Goal: Task Accomplishment & Management: Use online tool/utility

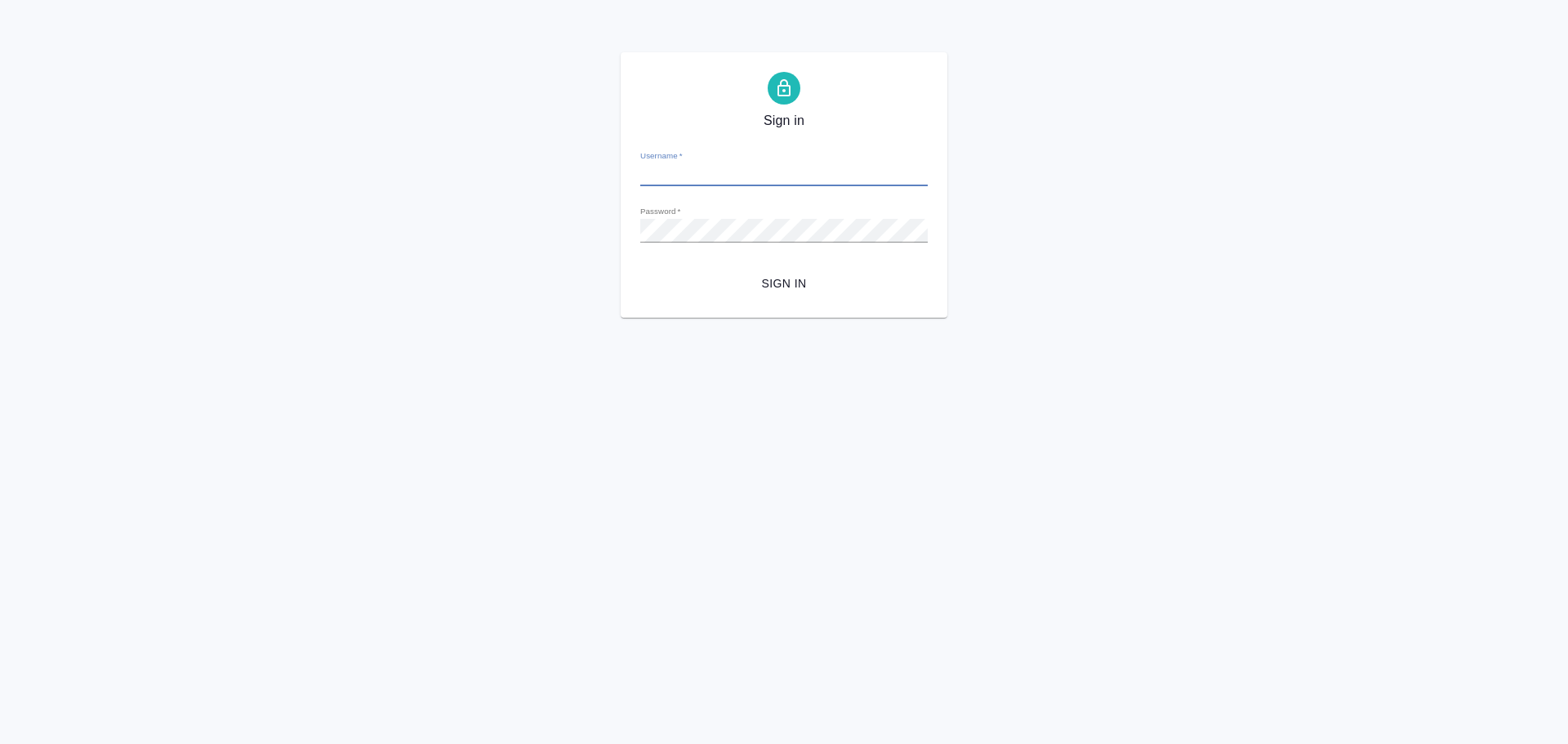
type input "[PERSON_NAME][EMAIL_ADDRESS][DOMAIN_NAME]"
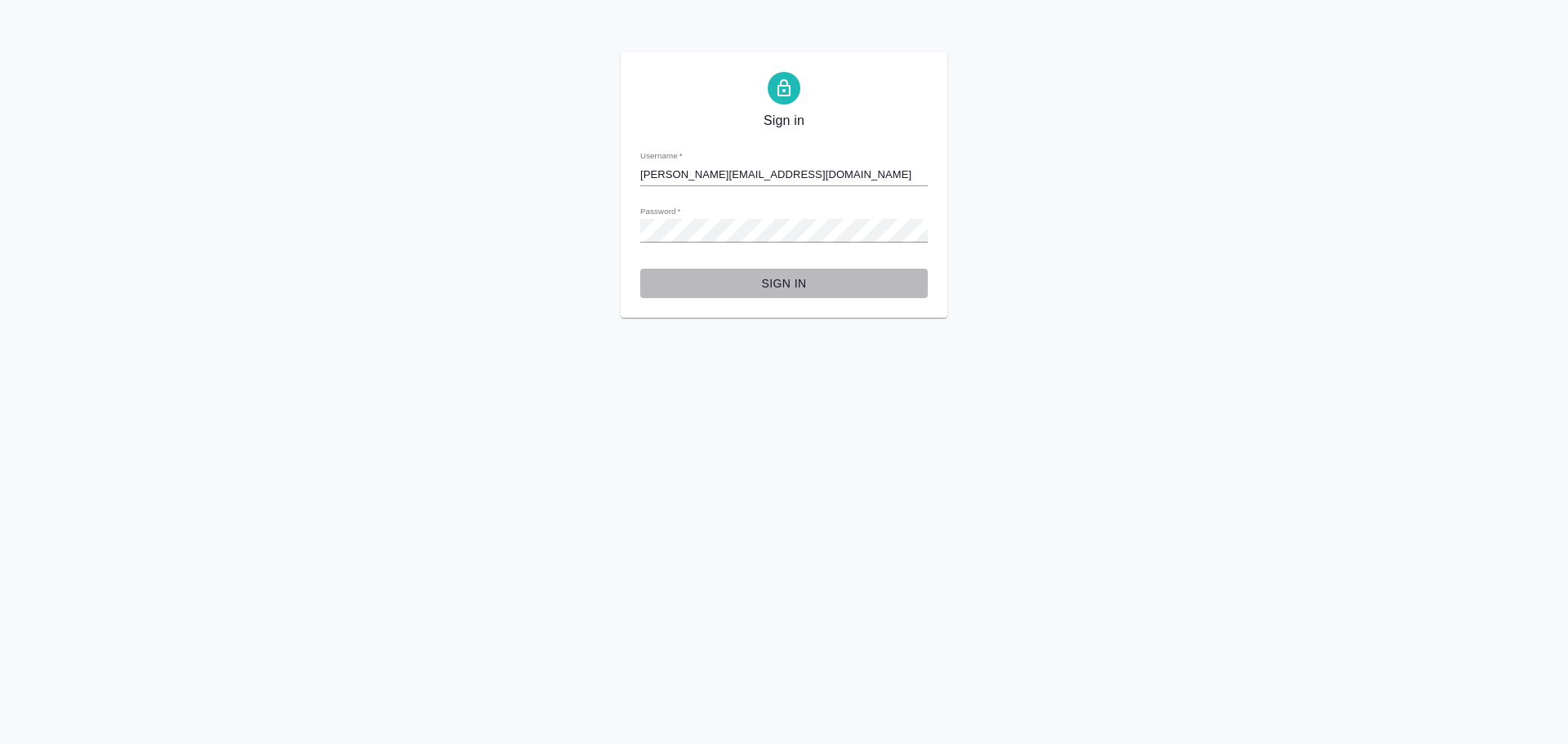
click at [753, 275] on span "Sign in" at bounding box center [784, 283] width 261 height 20
click at [791, 289] on span "Sign in" at bounding box center [784, 283] width 261 height 20
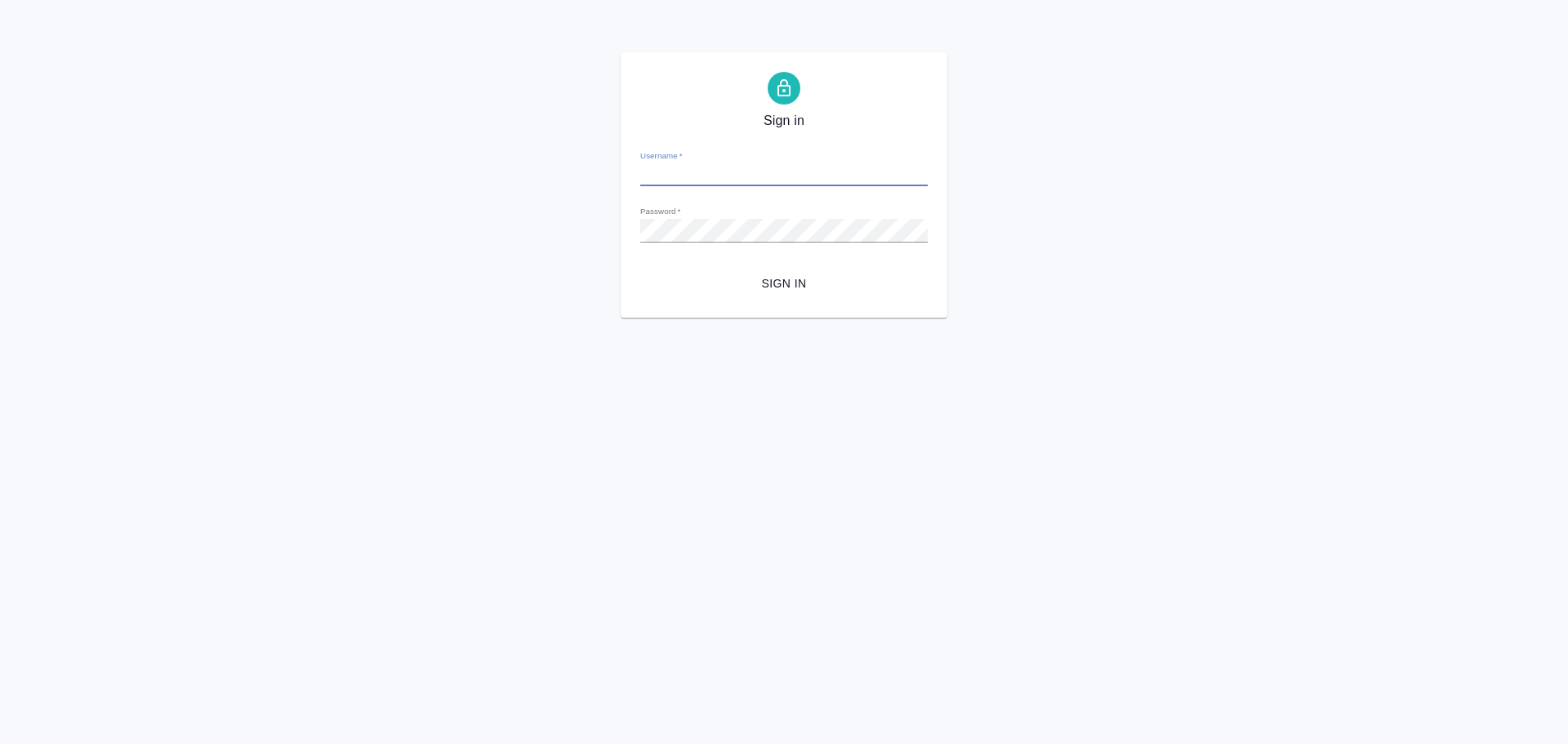
type input "[PERSON_NAME][EMAIL_ADDRESS][DOMAIN_NAME]"
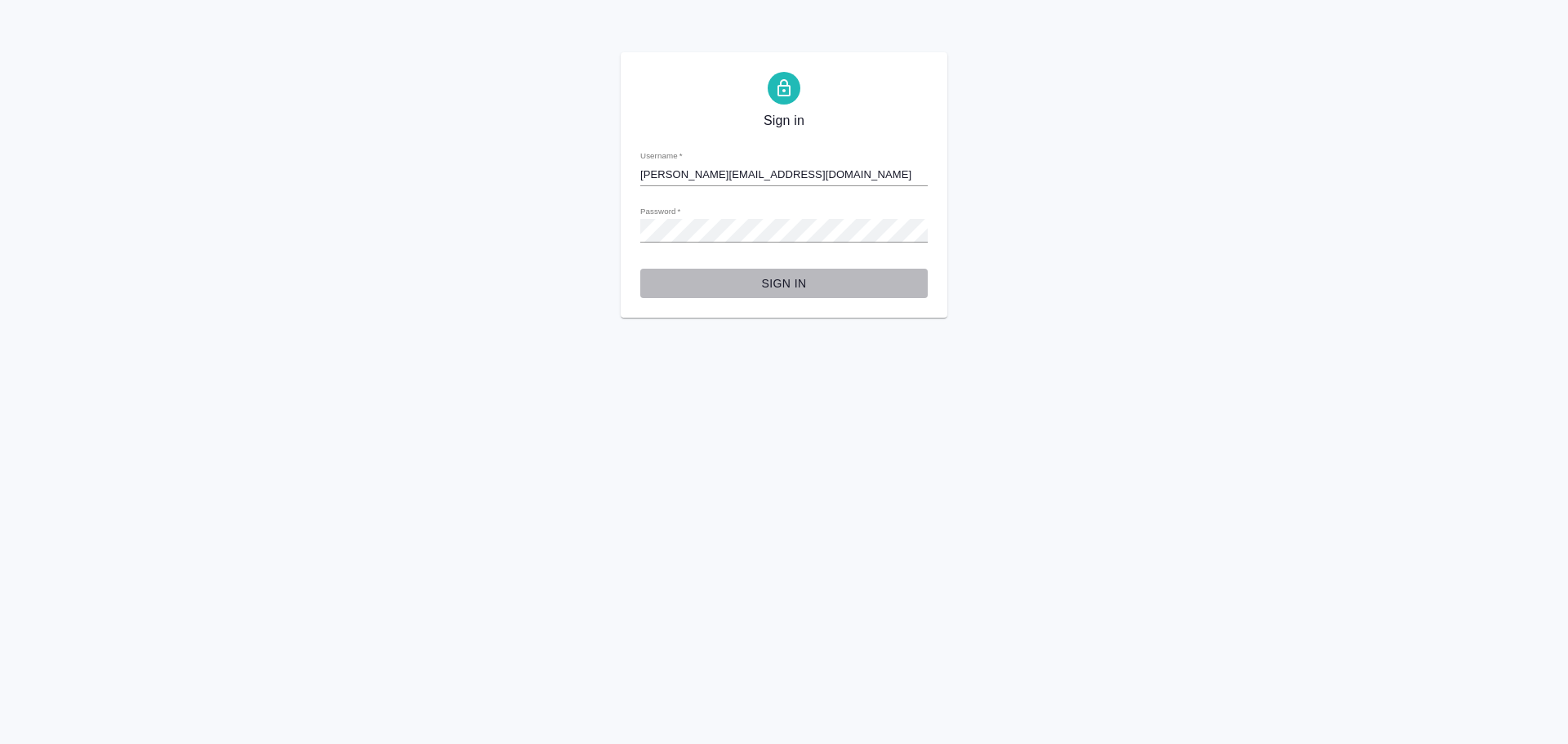
click at [667, 298] on button "Sign in" at bounding box center [784, 283] width 288 height 30
